Goal: Navigation & Orientation: Find specific page/section

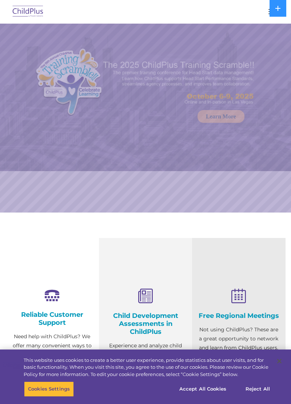
select select "MEDIUM"
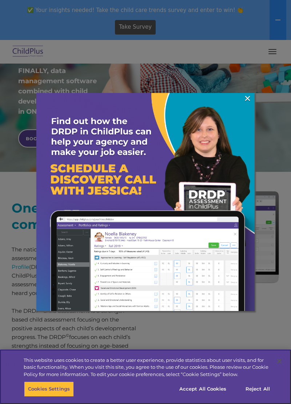
scroll to position [182, 0]
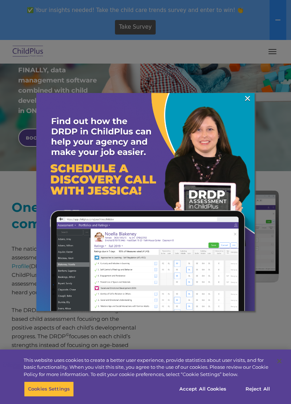
click at [247, 97] on link "×" at bounding box center [247, 98] width 8 height 7
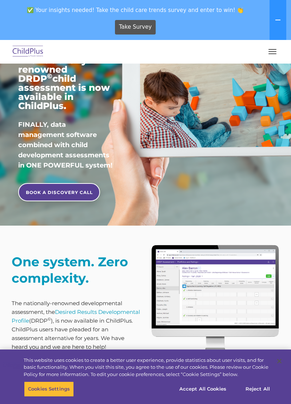
scroll to position [0, 0]
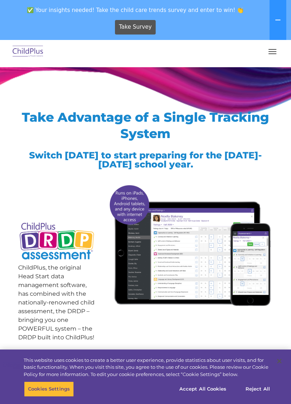
click at [272, 53] on button "button" at bounding box center [272, 52] width 15 height 12
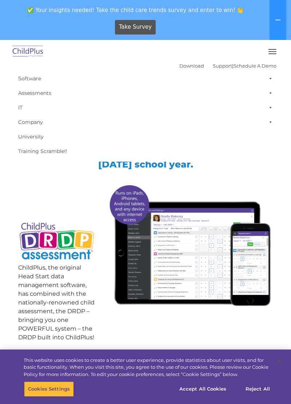
click at [274, 47] on button "button" at bounding box center [272, 52] width 15 height 12
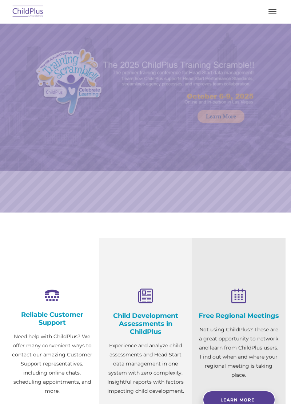
select select "MEDIUM"
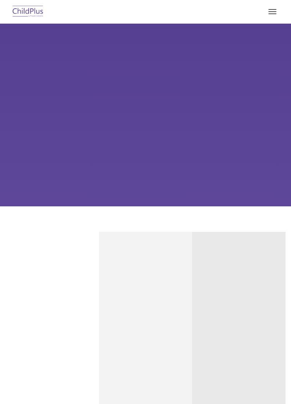
type input ""
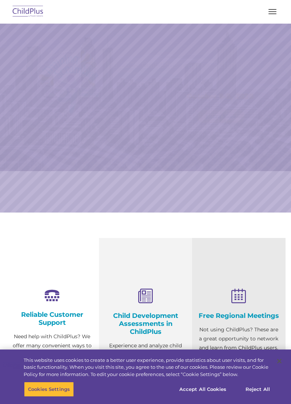
select select "MEDIUM"
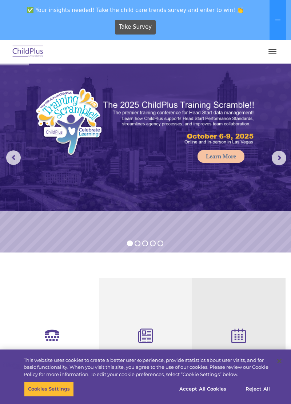
click at [273, 49] on span "button" at bounding box center [272, 49] width 8 height 1
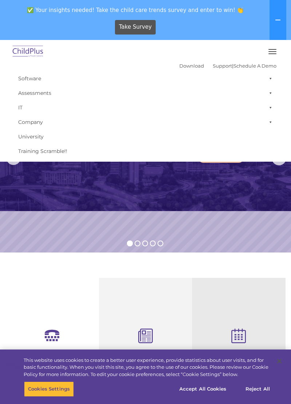
click at [267, 55] on button "button" at bounding box center [272, 52] width 15 height 12
